Goal: Task Accomplishment & Management: Manage account settings

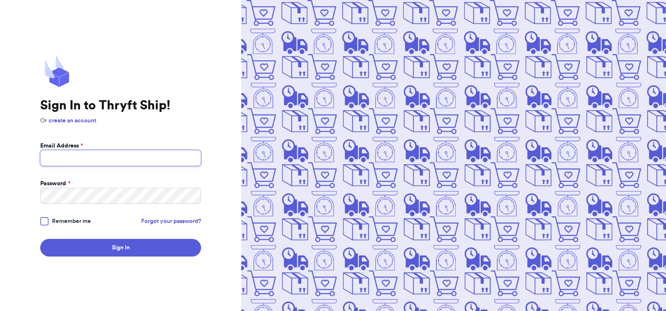
type input "mommab3@icloud.com"
click at [43, 218] on div at bounding box center [44, 221] width 8 height 8
click at [0, 0] on input "Remember me" at bounding box center [0, 0] width 0 height 0
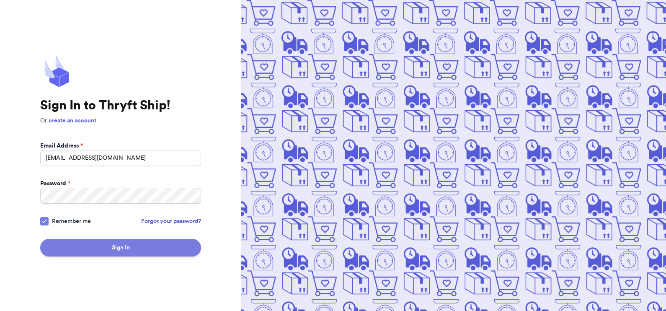
click at [113, 248] on button "Sign In" at bounding box center [120, 248] width 161 height 18
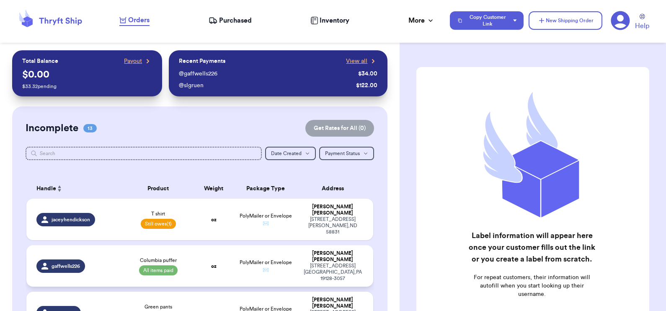
click at [142, 257] on div "Columbia puffer All items paid" at bounding box center [158, 266] width 59 height 18
select select "paid"
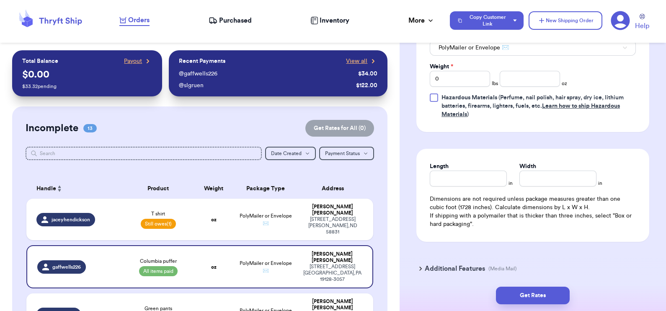
scroll to position [417, 0]
click at [532, 82] on input "number" at bounding box center [530, 80] width 60 height 16
type input "11.5"
click at [539, 291] on button "Get Rates" at bounding box center [533, 295] width 74 height 18
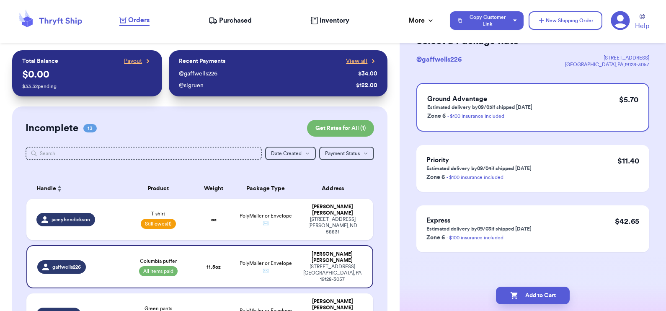
scroll to position [0, 0]
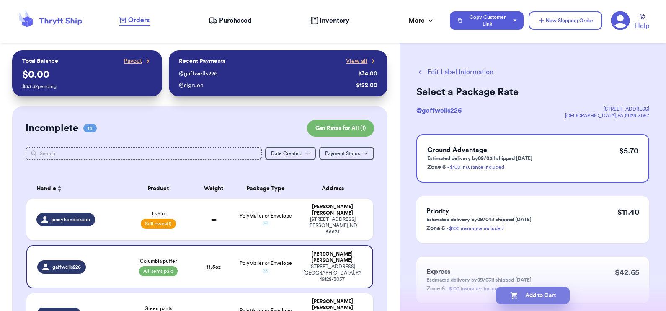
click at [549, 294] on button "Add to Cart" at bounding box center [533, 295] width 74 height 18
checkbox input "true"
select select "unpaid"
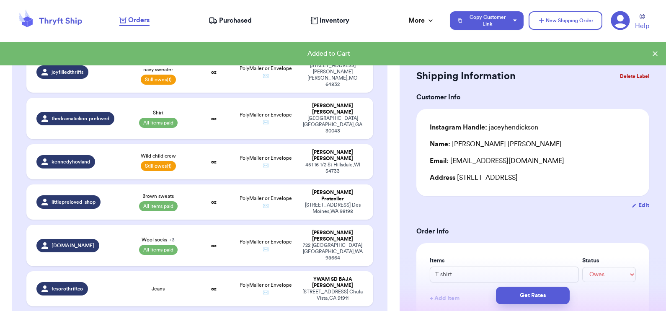
scroll to position [459, 0]
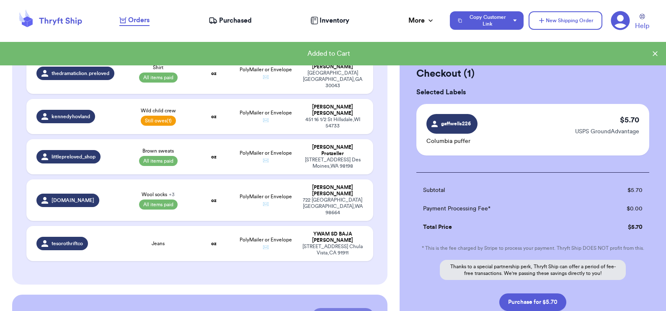
scroll to position [458, 0]
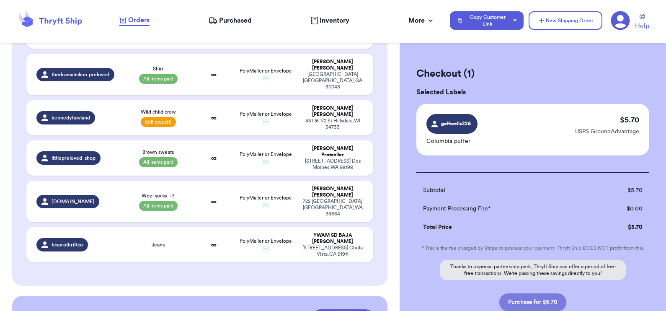
click at [534, 302] on button "Purchase for $5.70" at bounding box center [532, 302] width 67 height 18
checkbox input "false"
checkbox input "true"
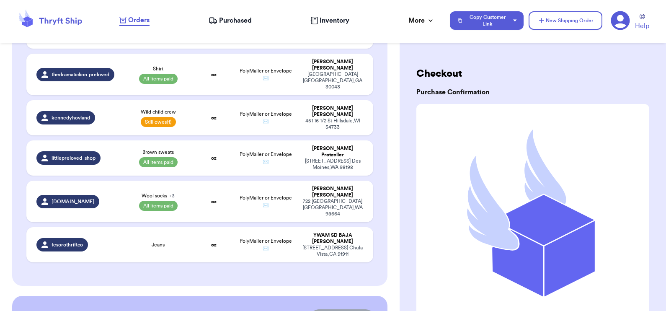
scroll to position [456, 0]
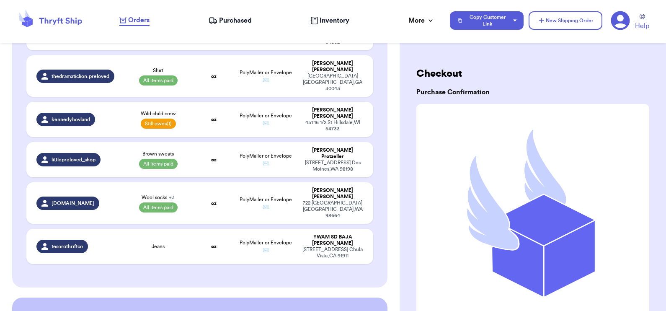
click at [228, 19] on span "Purchased" at bounding box center [235, 20] width 33 height 10
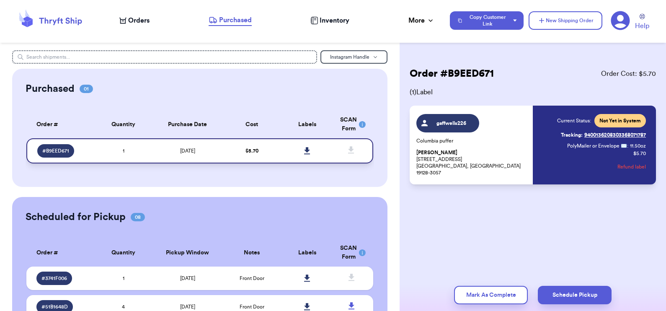
click at [298, 151] on link at bounding box center [307, 151] width 18 height 18
click at [578, 297] on button "Schedule Pickup" at bounding box center [575, 295] width 74 height 18
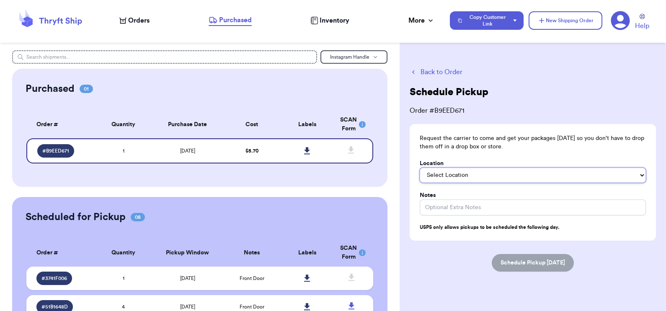
click at [464, 171] on select "Select Location In/At Mailbox On the Porch Front Door Back Door Side Door Knock…" at bounding box center [533, 174] width 226 height 15
select select "Front Door"
click at [420, 167] on select "Select Location In/At Mailbox On the Porch Front Door Back Door Side Door Knock…" at bounding box center [533, 174] width 226 height 15
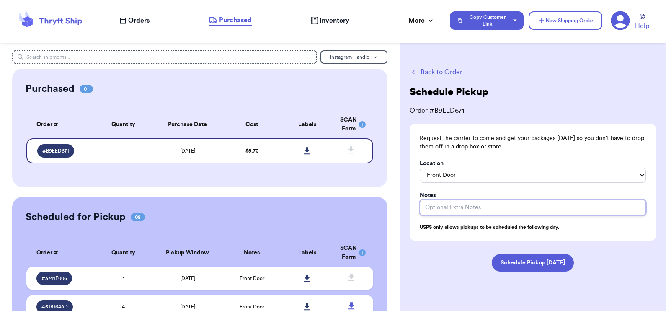
click at [480, 210] on input "Location" at bounding box center [533, 207] width 226 height 16
type input "7 boxes and about 7 polymailers total"
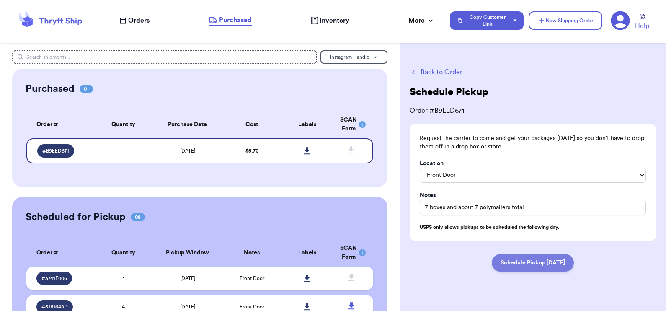
click at [522, 258] on button "Schedule Pickup [DATE]" at bounding box center [533, 263] width 82 height 18
